Goal: Find specific page/section: Find specific page/section

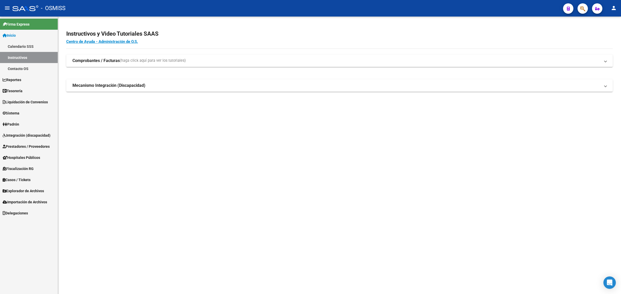
click at [32, 138] on span "Integración (discapacidad)" at bounding box center [27, 136] width 48 height 6
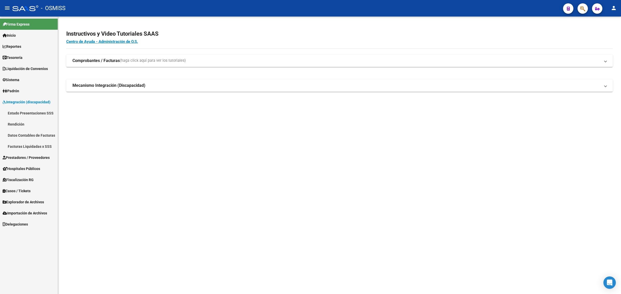
click at [36, 157] on span "Prestadores / Proveedores" at bounding box center [26, 158] width 47 height 6
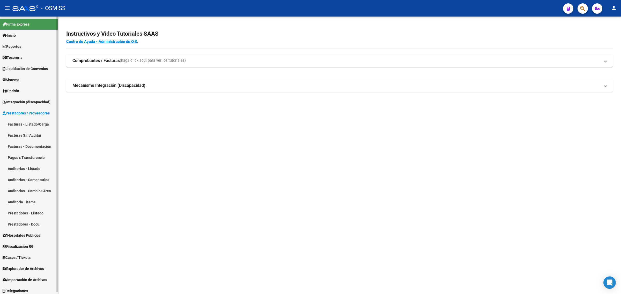
click at [31, 123] on link "Facturas - Listado/Carga" at bounding box center [29, 124] width 58 height 11
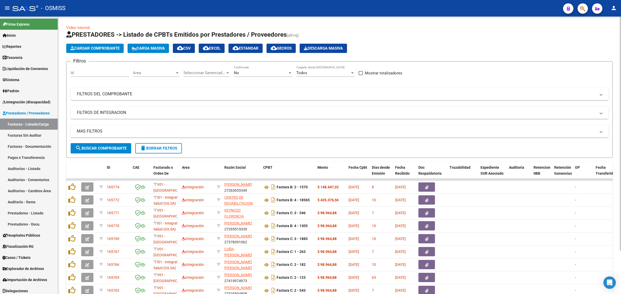
click at [247, 69] on div "No Confirmado" at bounding box center [263, 71] width 58 height 11
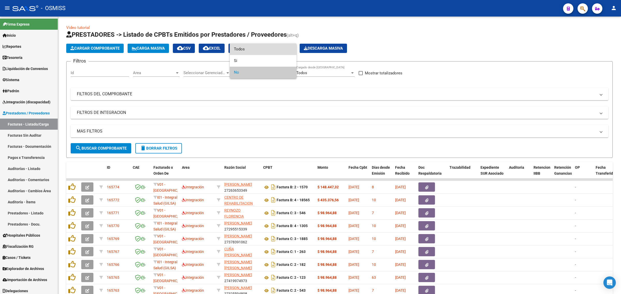
click at [244, 52] on span "Todos" at bounding box center [263, 49] width 58 height 12
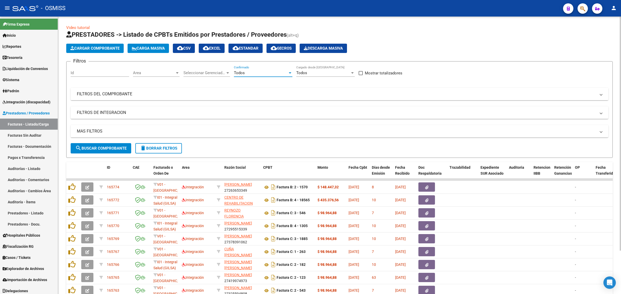
click at [202, 90] on mat-expansion-panel-header "FILTROS DEL COMPROBANTE" at bounding box center [339, 94] width 537 height 12
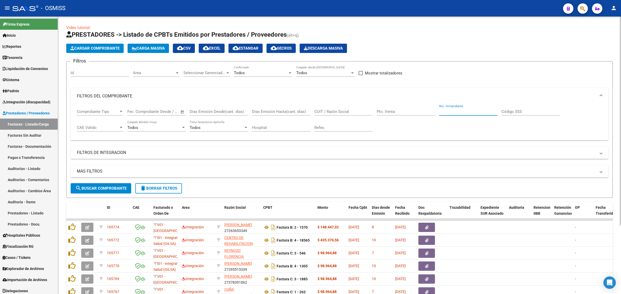
click at [453, 112] on input "Nro. Comprobante" at bounding box center [468, 111] width 58 height 5
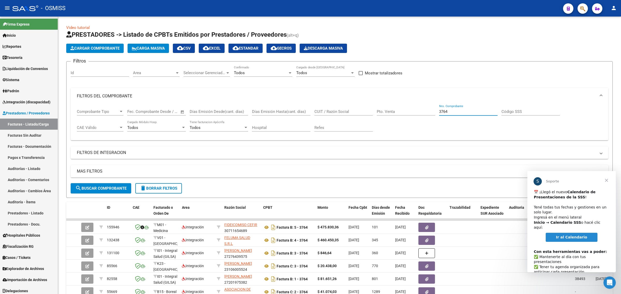
type input "3764"
click at [607, 180] on span "Cerrar" at bounding box center [606, 180] width 19 height 19
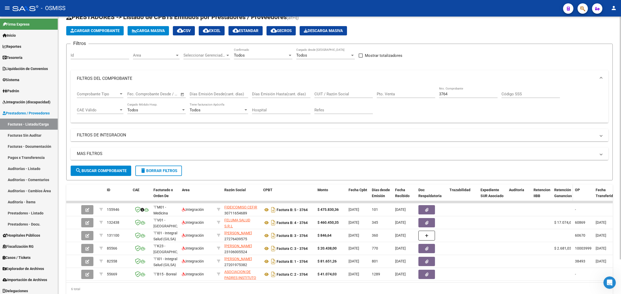
scroll to position [32, 0]
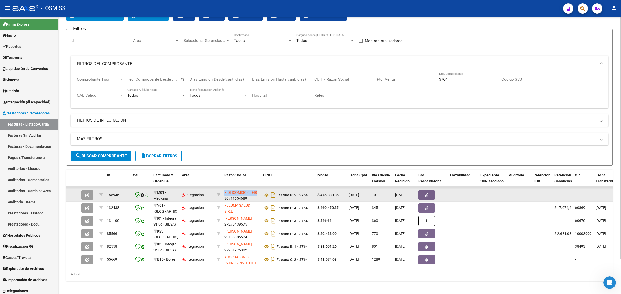
drag, startPoint x: 223, startPoint y: 191, endPoint x: 257, endPoint y: 191, distance: 34.1
click at [257, 191] on datatable-body-cell "FIDEICOMISO CEFIR 30711654689" at bounding box center [241, 195] width 39 height 13
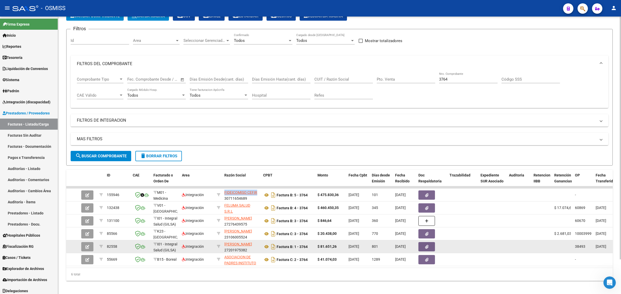
copy span "FIDEICOMISO CEFIR"
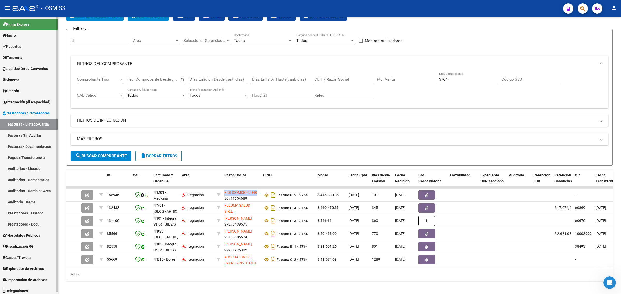
click at [38, 156] on link "Pagos x Transferencia" at bounding box center [29, 157] width 58 height 11
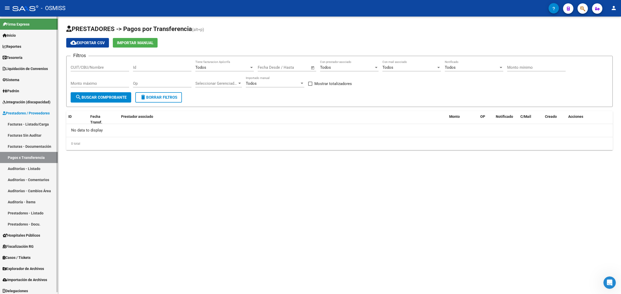
click at [44, 170] on link "Auditorías - Listado" at bounding box center [29, 168] width 58 height 11
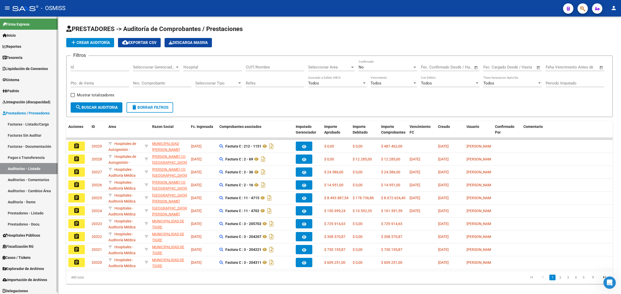
click at [47, 176] on link "Auditorías - Comentarios" at bounding box center [29, 179] width 58 height 11
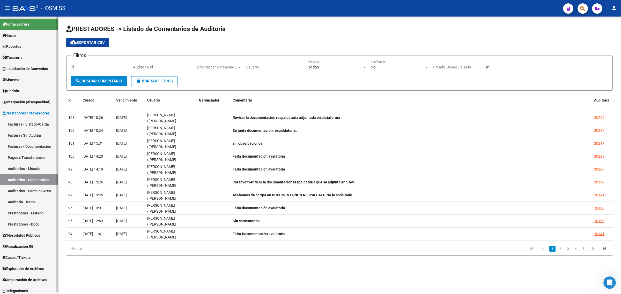
click at [27, 123] on link "Facturas - Listado/Carga" at bounding box center [29, 124] width 58 height 11
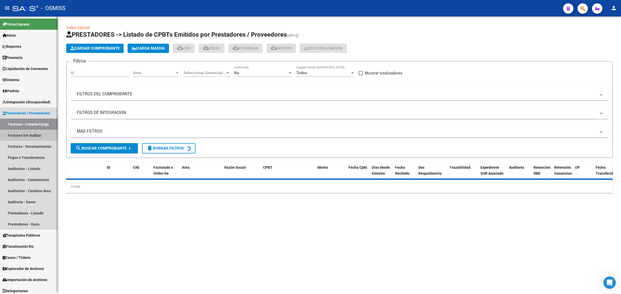
click at [30, 134] on link "Facturas Sin Auditar" at bounding box center [29, 135] width 58 height 11
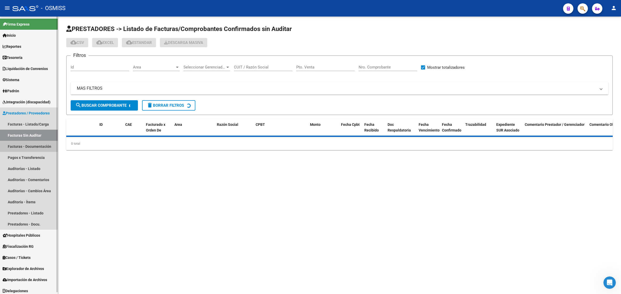
click at [34, 144] on link "Facturas - Documentación" at bounding box center [29, 146] width 58 height 11
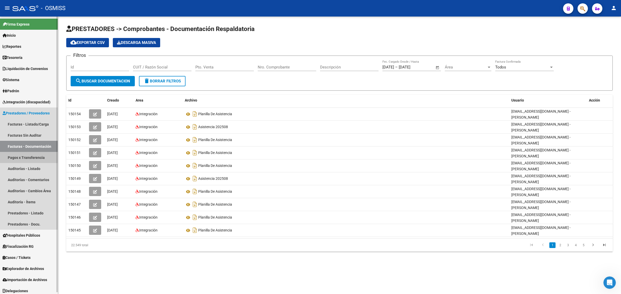
click at [36, 155] on link "Pagos x Transferencia" at bounding box center [29, 157] width 58 height 11
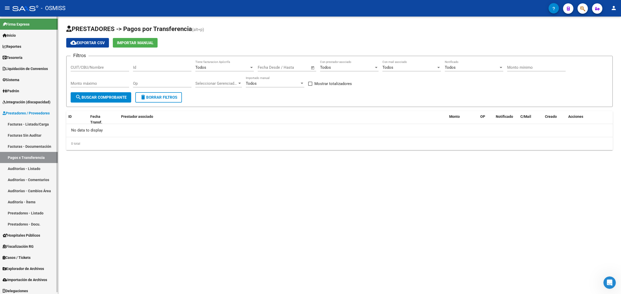
click at [25, 111] on span "Prestadores / Proveedores" at bounding box center [26, 113] width 47 height 6
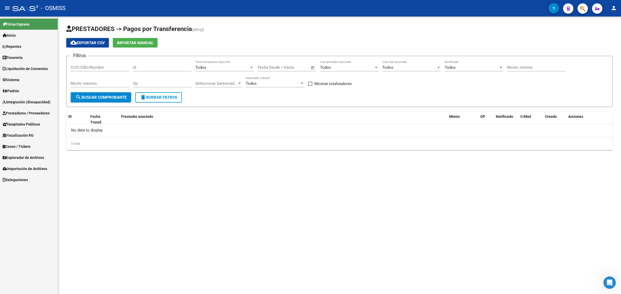
click at [26, 103] on span "Integración (discapacidad)" at bounding box center [27, 102] width 48 height 6
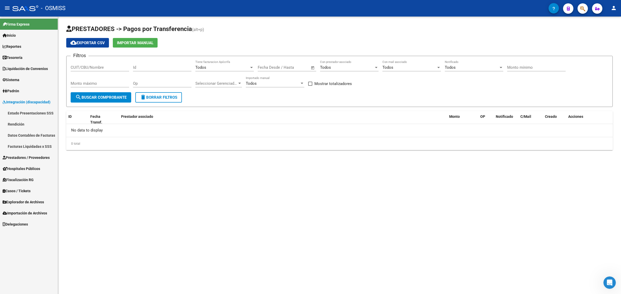
click at [33, 123] on link "Rendición" at bounding box center [29, 124] width 58 height 11
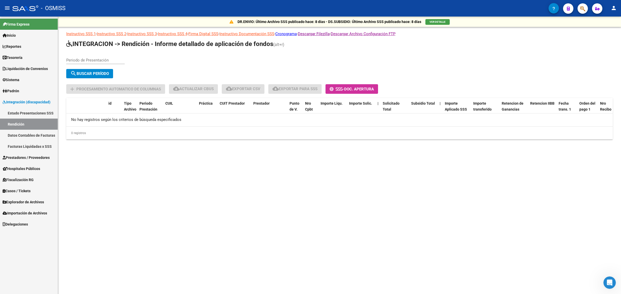
click at [38, 131] on link "Datos Contables de Facturas" at bounding box center [29, 135] width 58 height 11
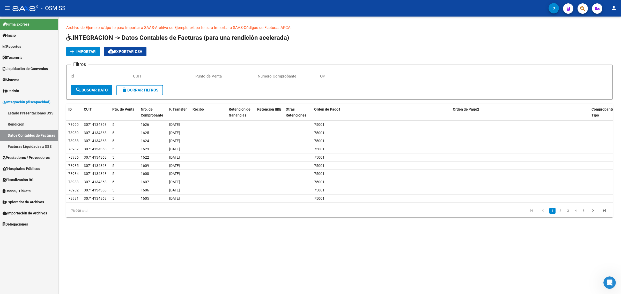
click at [20, 149] on link "Facturas Liquidadas x SSS" at bounding box center [29, 146] width 58 height 11
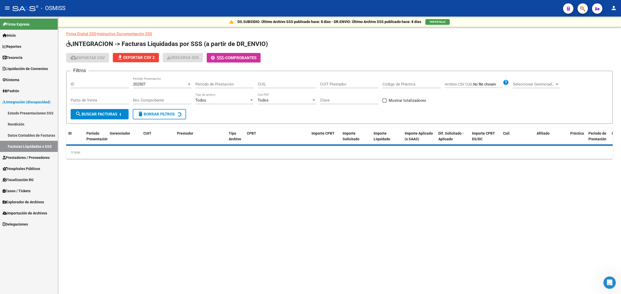
click at [20, 112] on link "Estado Presentaciones SSS" at bounding box center [29, 113] width 58 height 11
